Goal: Task Accomplishment & Management: Manage account settings

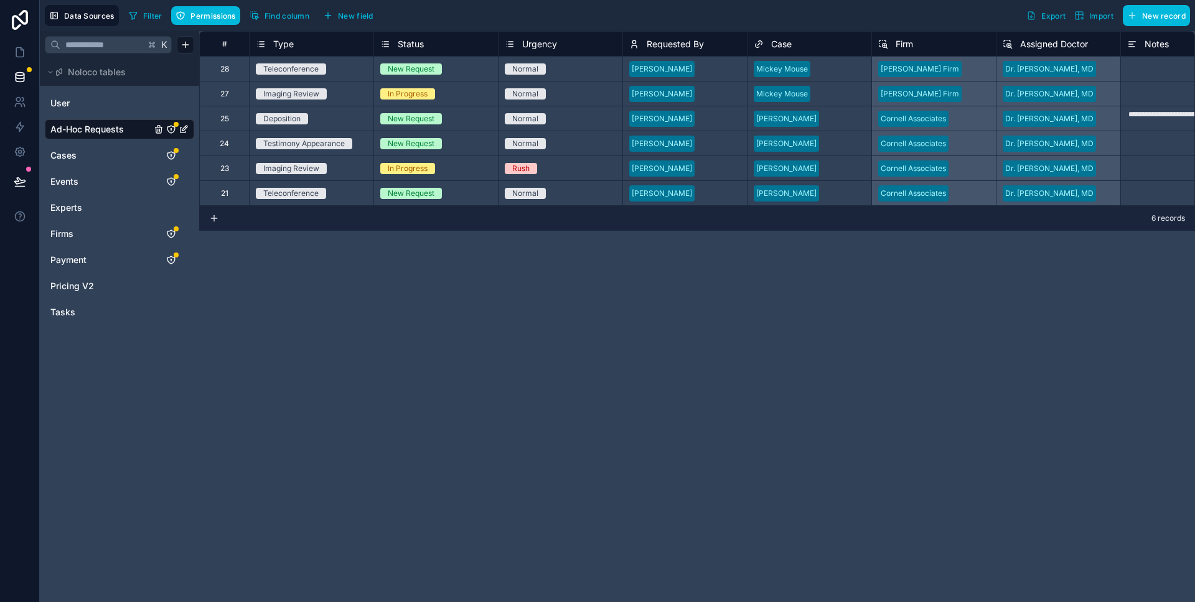
scroll to position [0, 109]
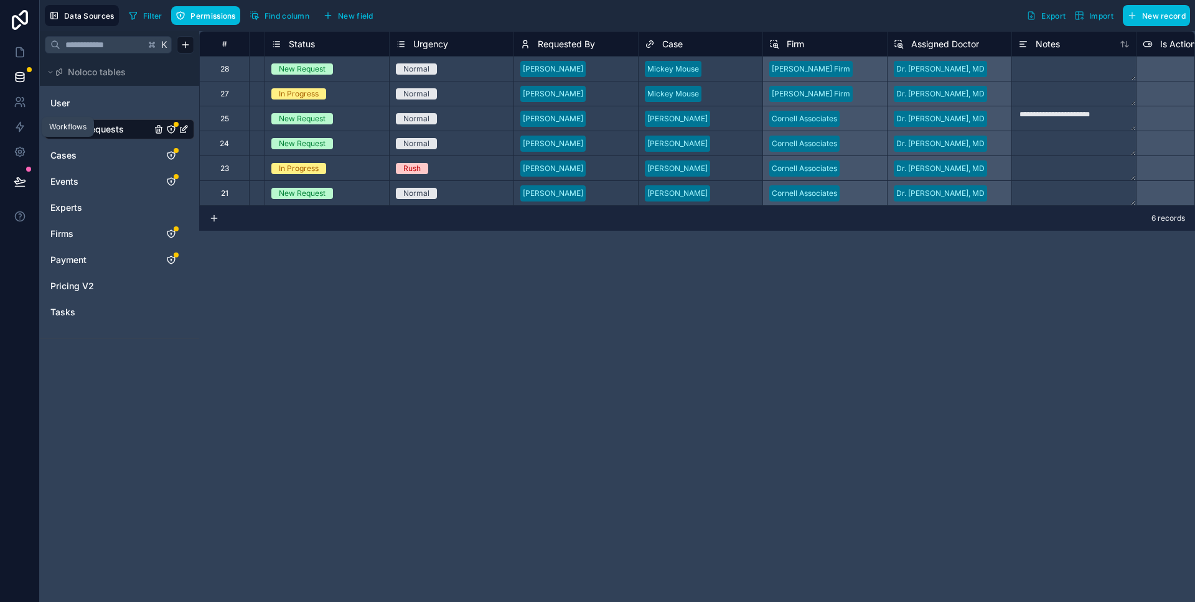
click at [17, 132] on icon at bounding box center [20, 127] width 12 height 12
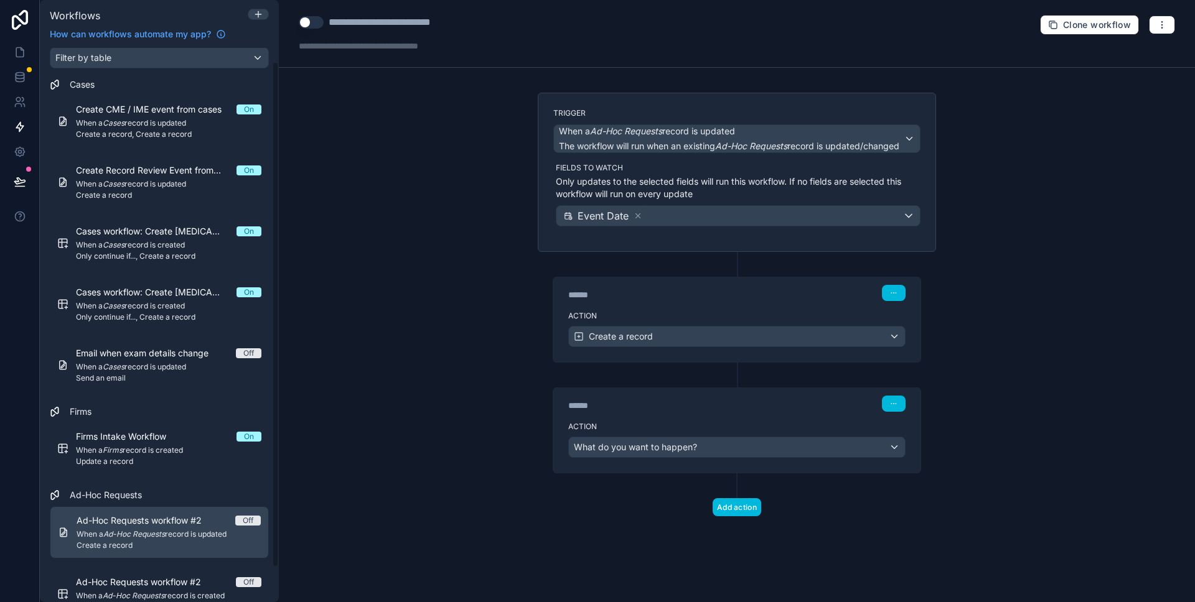
scroll to position [12, 0]
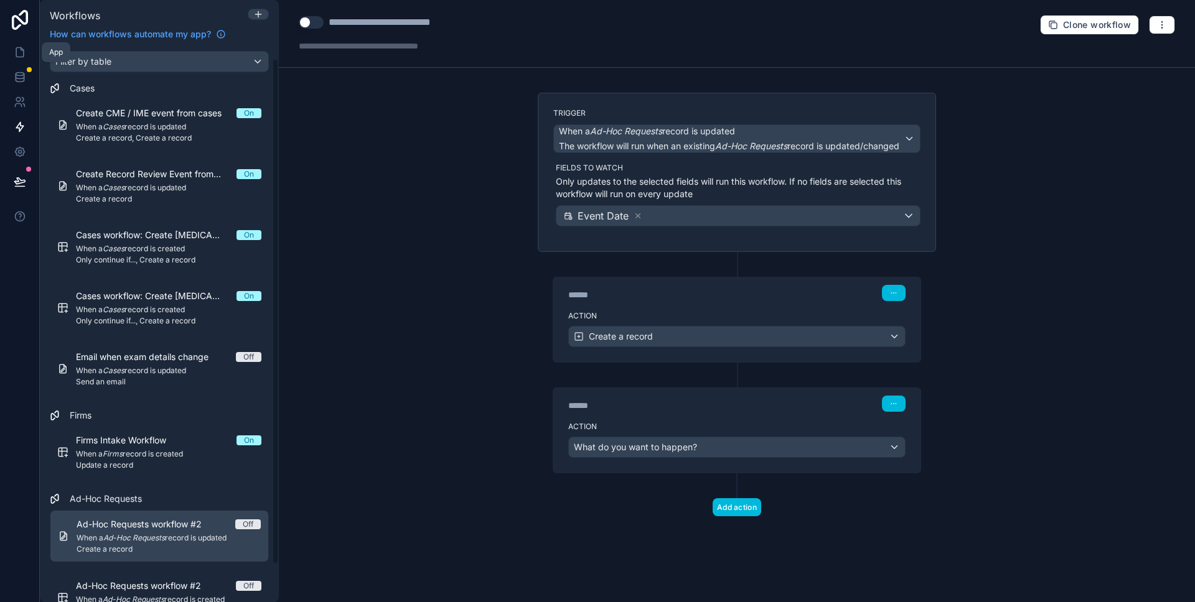
click at [12, 52] on link at bounding box center [19, 52] width 39 height 25
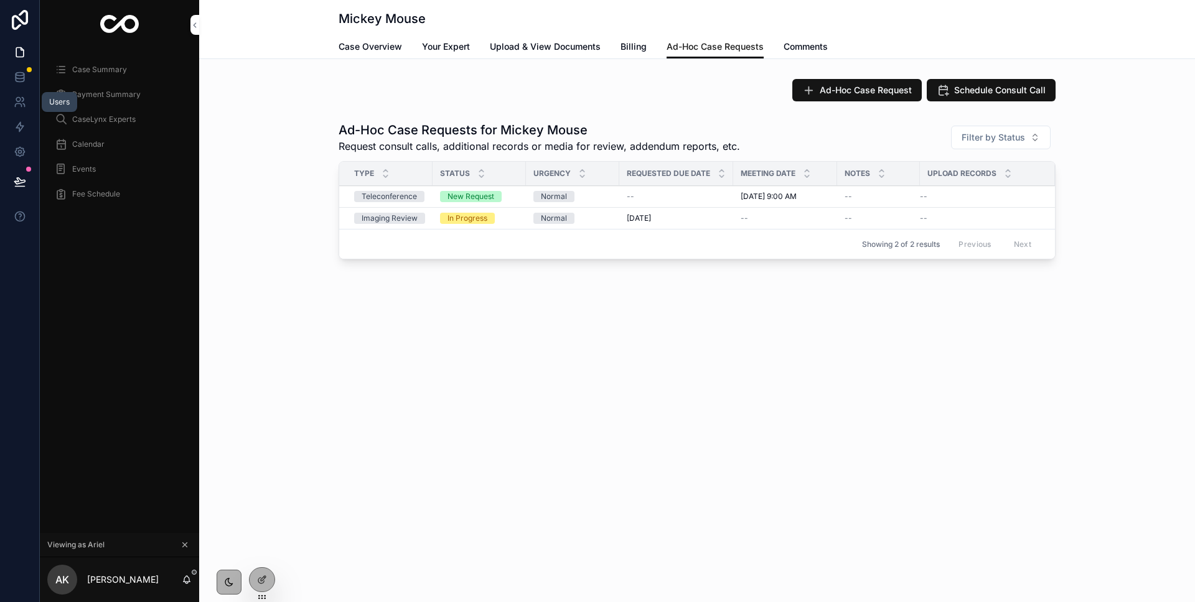
click at [21, 105] on icon at bounding box center [18, 105] width 6 height 3
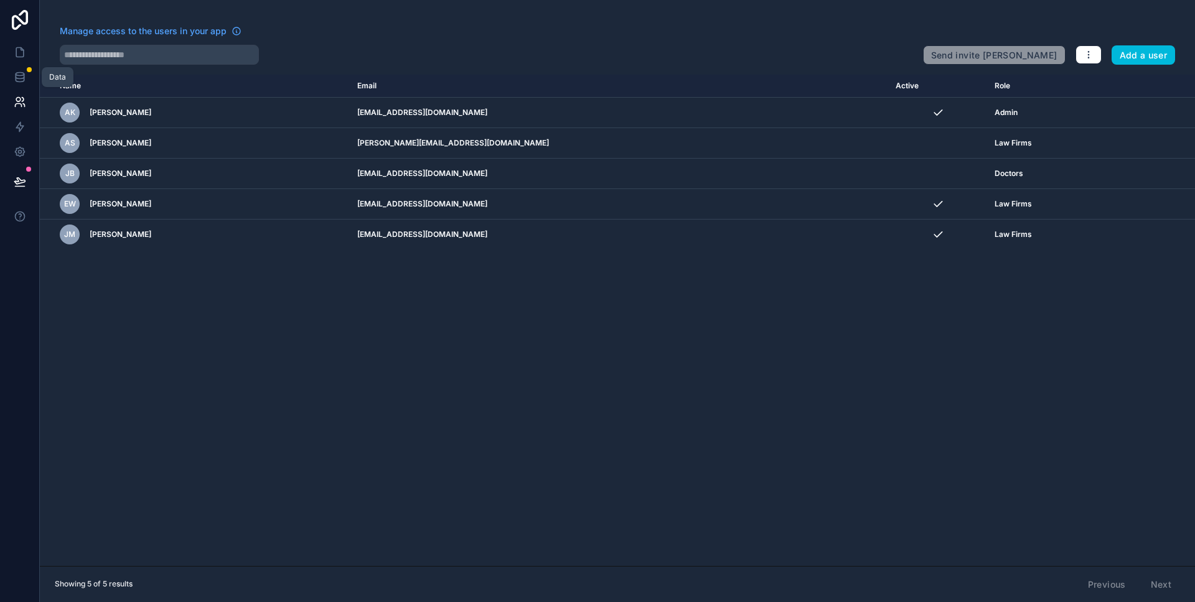
click at [17, 83] on link at bounding box center [19, 77] width 39 height 25
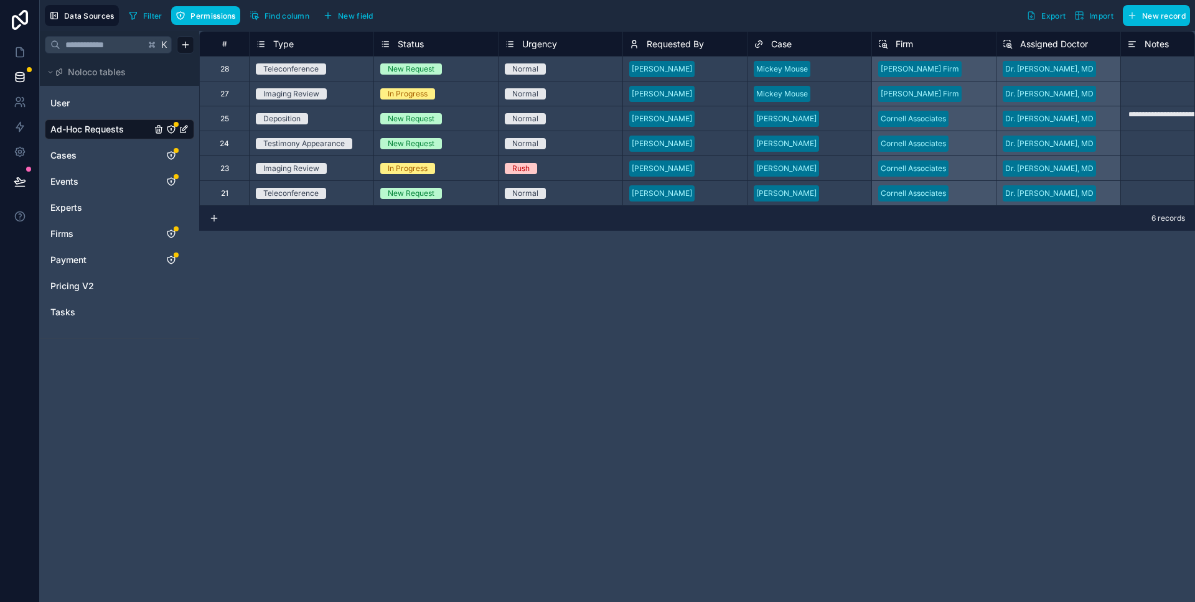
click at [81, 314] on link "Tasks" at bounding box center [100, 312] width 101 height 12
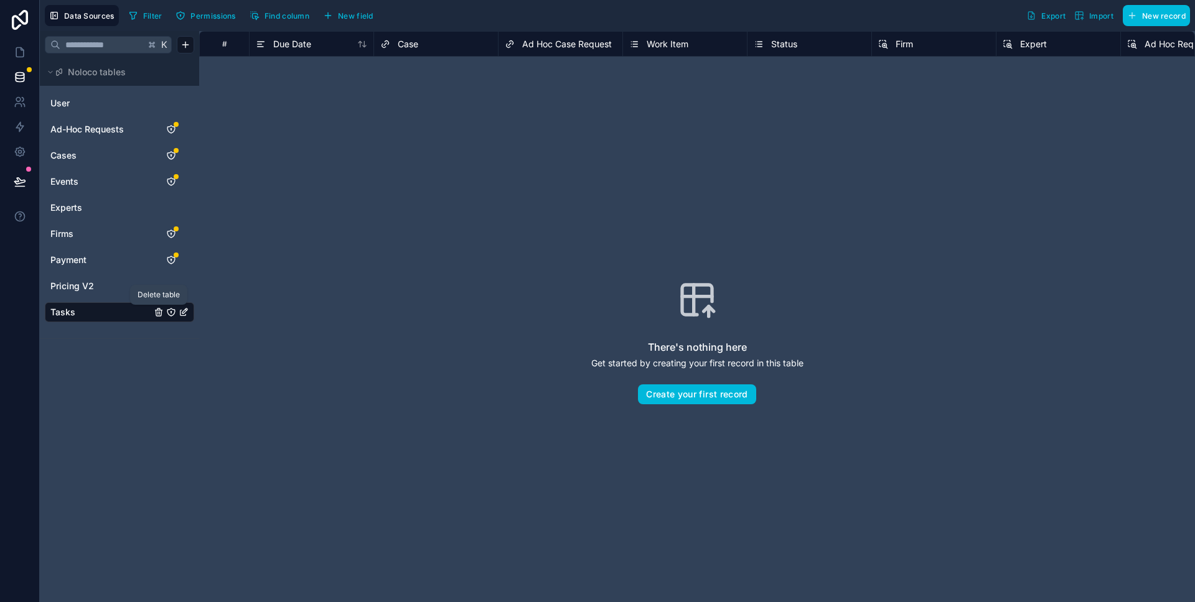
click at [156, 311] on icon "Tasks" at bounding box center [159, 312] width 10 height 10
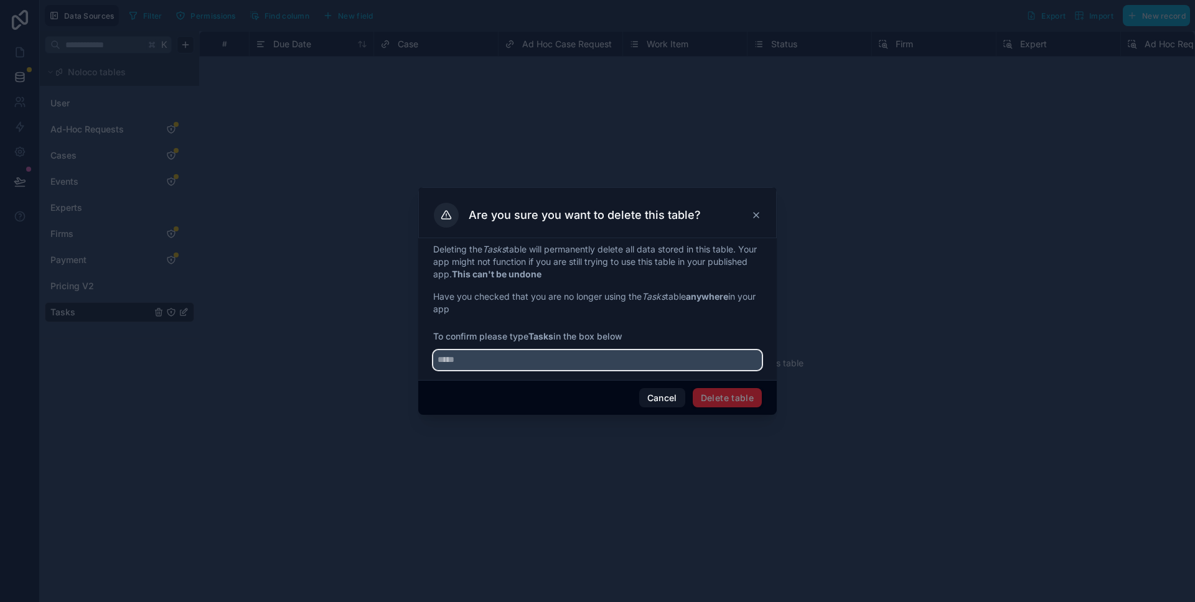
click at [492, 360] on input "text" at bounding box center [597, 360] width 329 height 20
type input "*****"
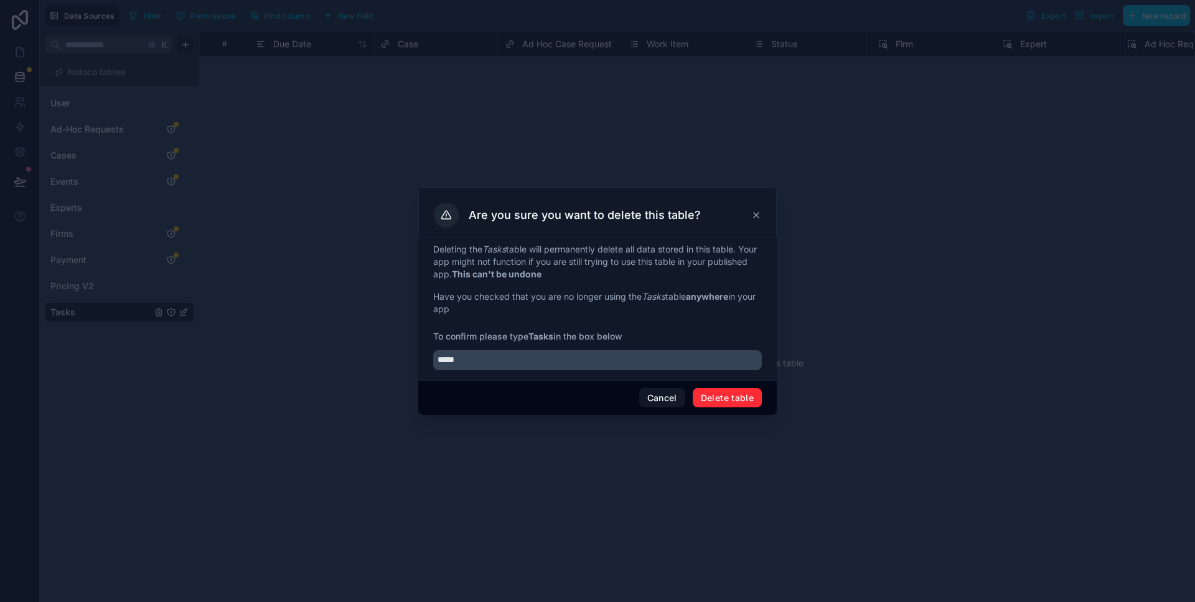
click at [725, 398] on button "Delete table" at bounding box center [727, 398] width 69 height 20
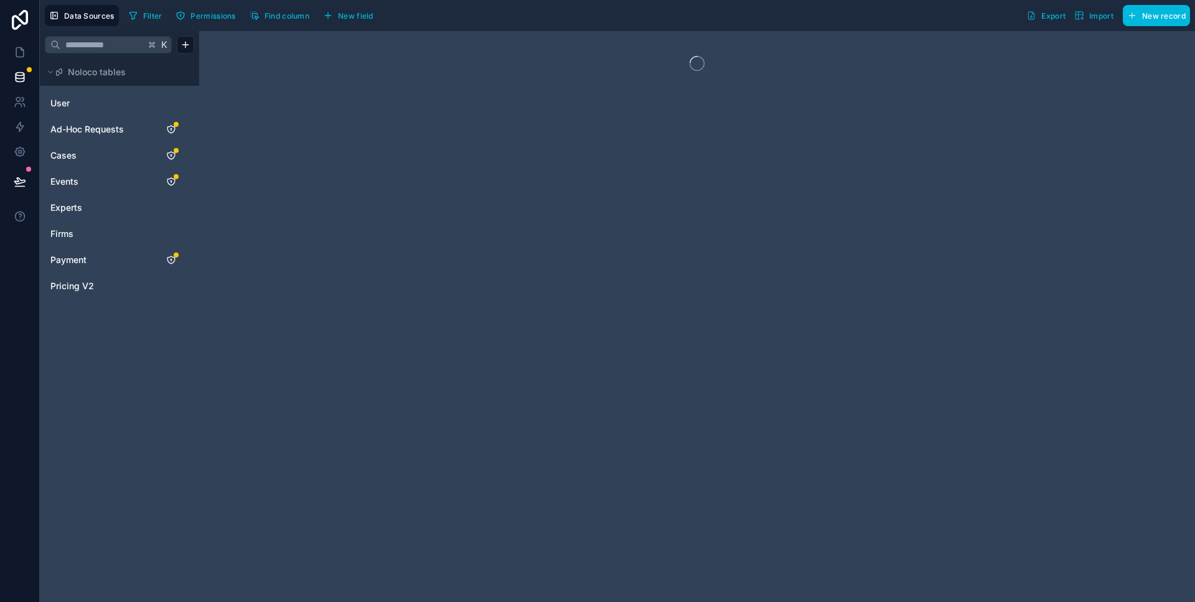
click at [93, 232] on link "Firms" at bounding box center [100, 234] width 101 height 12
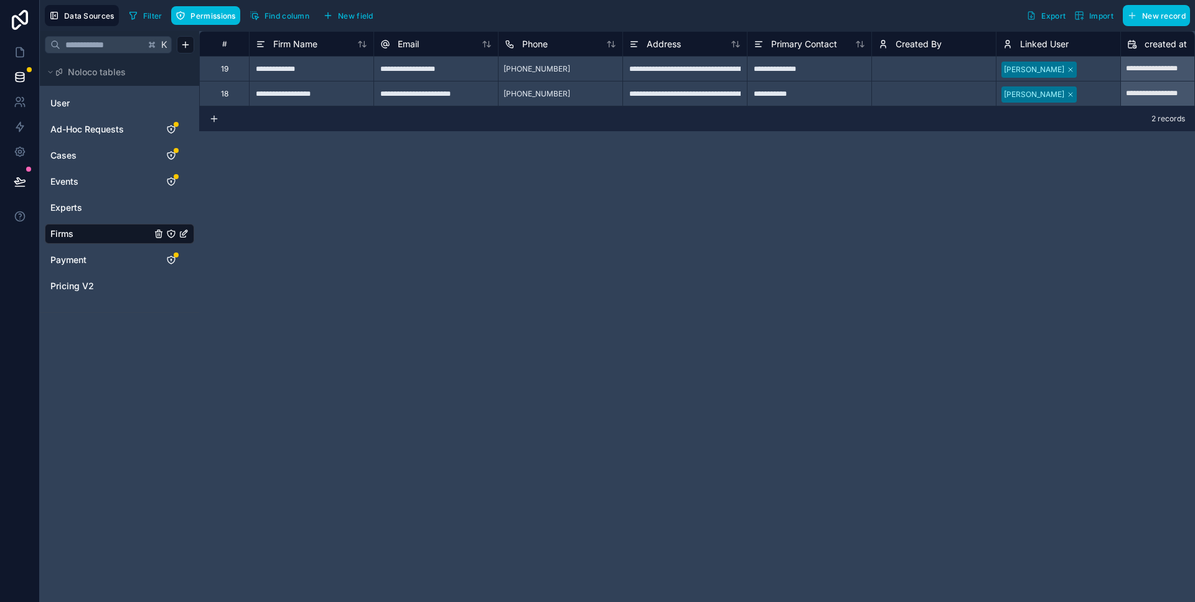
click at [71, 178] on span "Events" at bounding box center [64, 182] width 28 height 12
